Goal: Obtain resource: Obtain resource

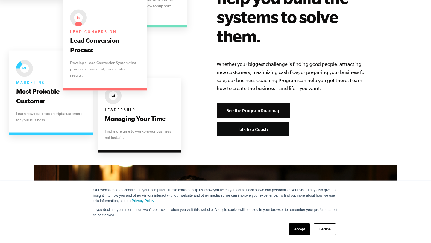
scroll to position [1266, 0]
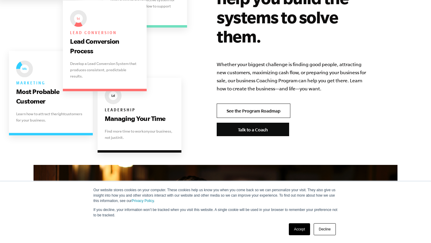
click at [233, 104] on link "See the Program Roadmap" at bounding box center [254, 111] width 74 height 14
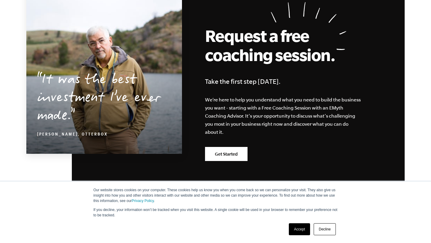
scroll to position [1720, 0]
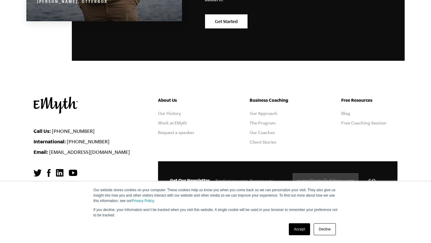
click at [300, 231] on link "Accept" at bounding box center [299, 229] width 21 height 12
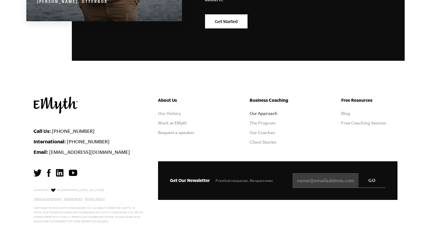
click at [272, 112] on link "Our Approach" at bounding box center [264, 113] width 28 height 5
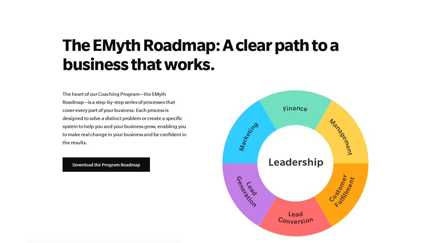
scroll to position [1472, 0]
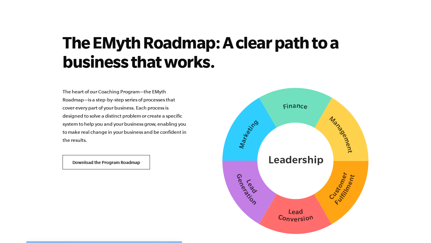
click at [120, 156] on link "Download the Program Roadmap" at bounding box center [106, 162] width 87 height 14
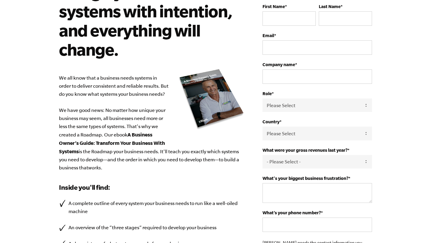
scroll to position [12, 0]
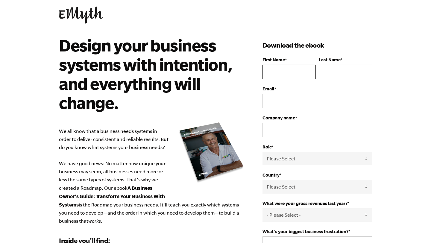
click at [291, 74] on input "First Name *" at bounding box center [289, 72] width 53 height 14
type input "[PERSON_NAME]"
type input "[EMAIL_ADDRESS][DOMAIN_NAME]"
select select "United States"
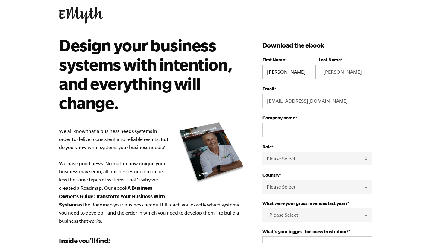
type input "18048071150"
click at [287, 132] on input "Company name *" at bounding box center [318, 130] width 110 height 14
type input "Belle Cabana"
drag, startPoint x: 346, startPoint y: 102, endPoint x: 262, endPoint y: 99, distance: 83.6
click at [262, 99] on div "Design your business systems with intention, and everything will change. We all…" at bounding box center [216, 221] width 328 height 370
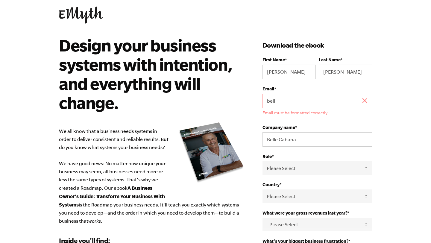
type input "bellecabanarva@gmail.com"
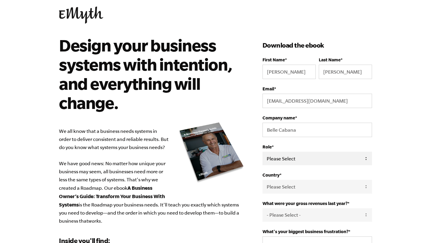
click at [296, 156] on select "Please Select Owner Partner / Co-Owner Executive Employee / Other" at bounding box center [318, 158] width 110 height 13
click at [303, 163] on select "Please Select Owner Partner / Co-Owner Executive Employee / Other" at bounding box center [318, 158] width 110 height 13
click at [304, 161] on select "Please Select Owner Partner / Co-Owner Executive Employee / Other" at bounding box center [318, 158] width 110 height 13
click at [310, 161] on select "Please Select Owner Partner / Co-Owner Executive Employee / Other" at bounding box center [318, 158] width 110 height 13
select select "Partner / Co-Owner"
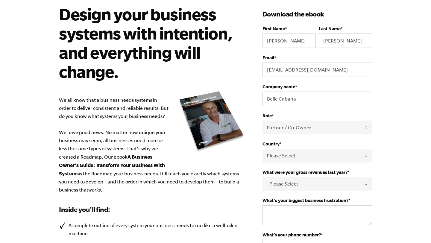
scroll to position [51, 0]
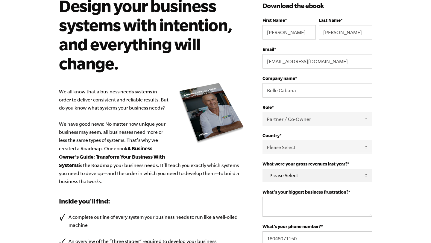
click at [302, 178] on select "- Please Select - 0-75K 76-150K 151-275K 276-500K 501-750K 751-1M 1-2.5M 2.5-5M…" at bounding box center [318, 175] width 110 height 13
select select "0-75K"
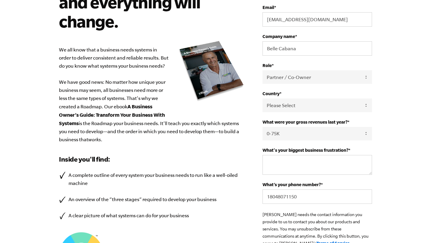
scroll to position [98, 0]
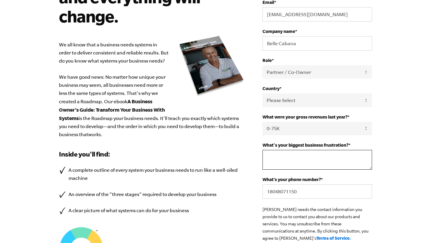
click at [316, 159] on textarea "What's your biggest business frustration? *" at bounding box center [318, 160] width 110 height 20
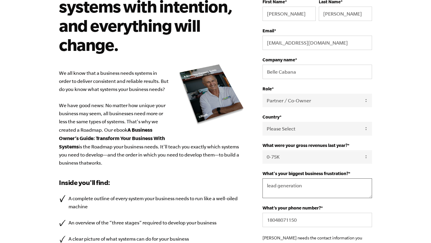
scroll to position [100, 0]
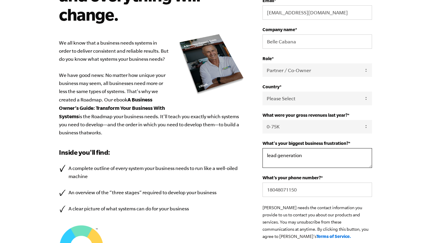
click at [266, 158] on textarea "lead generation" at bounding box center [318, 158] width 110 height 20
click at [310, 157] on textarea "lead generation" at bounding box center [318, 158] width 110 height 20
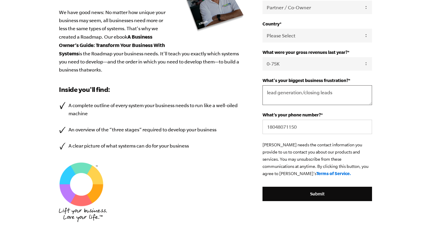
scroll to position [159, 0]
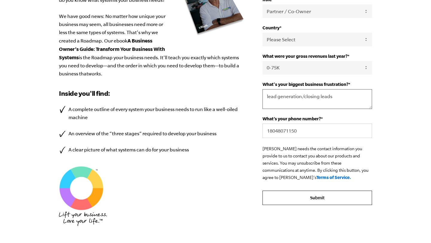
type textarea "lead generation/closing leads"
click at [320, 199] on input "Submit" at bounding box center [318, 198] width 110 height 14
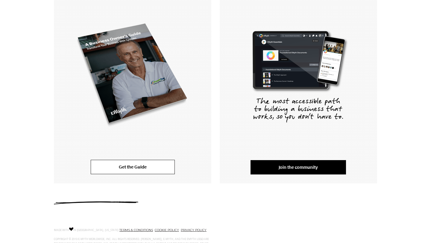
scroll to position [121, 0]
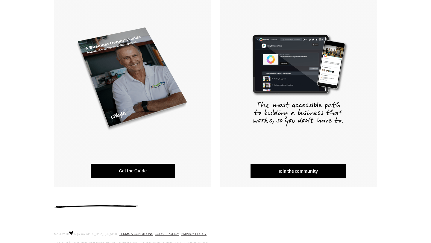
click at [122, 175] on link "Get the Guide" at bounding box center [133, 171] width 84 height 14
